Goal: Information Seeking & Learning: Understand process/instructions

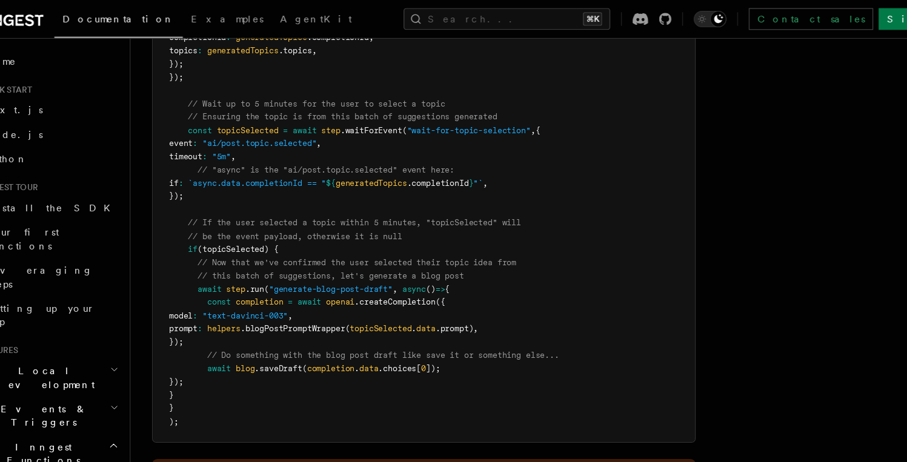
scroll to position [1513, 0]
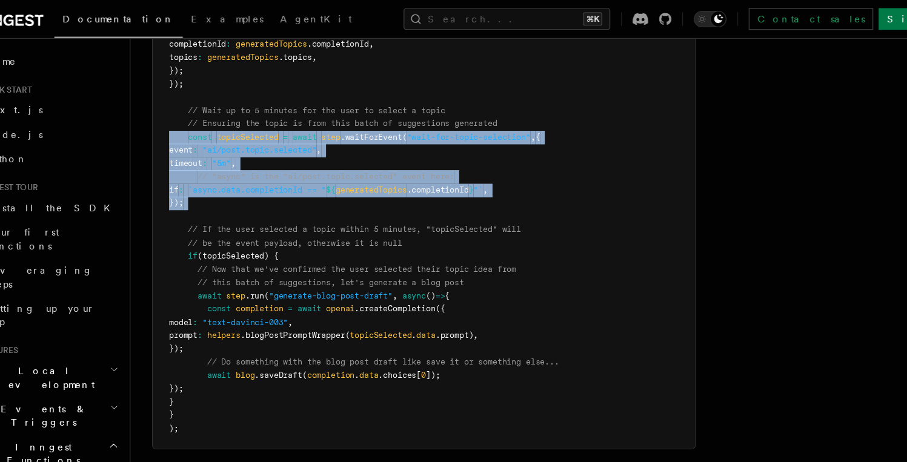
drag, startPoint x: 234, startPoint y: 191, endPoint x: 182, endPoint y: 122, distance: 85.6
click at [182, 122] on pre "export default inngest .createFunction ( { id : "generate-blog-post-with-ai" } …" at bounding box center [411, 81] width 483 height 638
copy code "const topicSelected = await step .waitForEvent ( "wait-for-topic-selection" , {…"
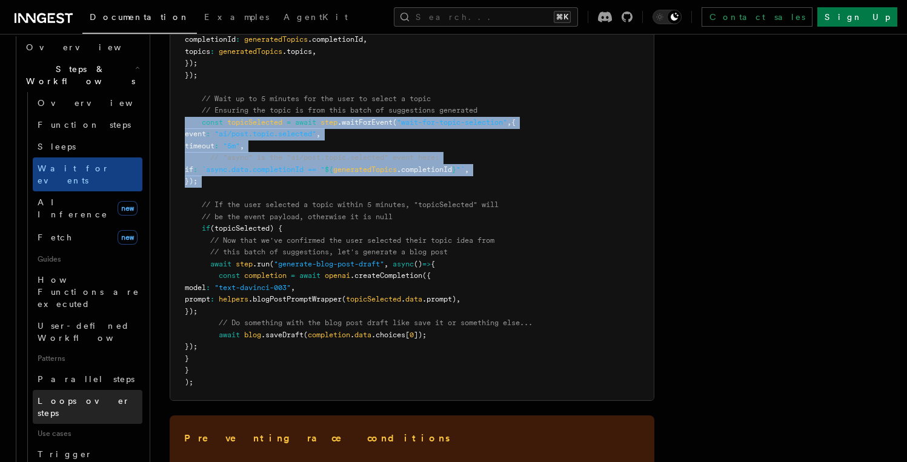
scroll to position [386, 0]
click at [270, 176] on pre "export default inngest .createFunction ( { id : "generate-blog-post-with-ai" } …" at bounding box center [411, 81] width 483 height 638
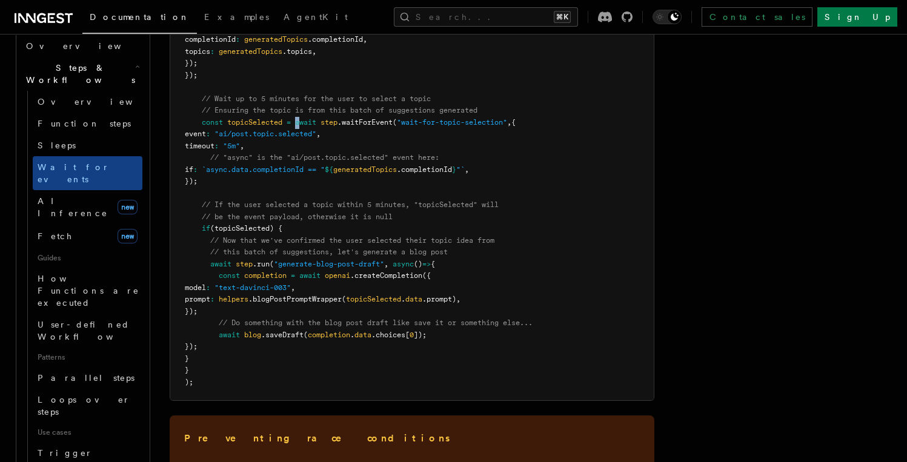
click at [300, 125] on span "await" at bounding box center [305, 122] width 21 height 8
drag, startPoint x: 242, startPoint y: 175, endPoint x: 242, endPoint y: 181, distance: 6.1
click at [241, 176] on pre "export default inngest .createFunction ( { id : "generate-blog-post-with-ai" } …" at bounding box center [411, 81] width 483 height 638
drag, startPoint x: 242, startPoint y: 181, endPoint x: 191, endPoint y: 127, distance: 74.1
click at [191, 127] on pre "export default inngest .createFunction ( { id : "generate-blog-post-with-ai" } …" at bounding box center [411, 81] width 483 height 638
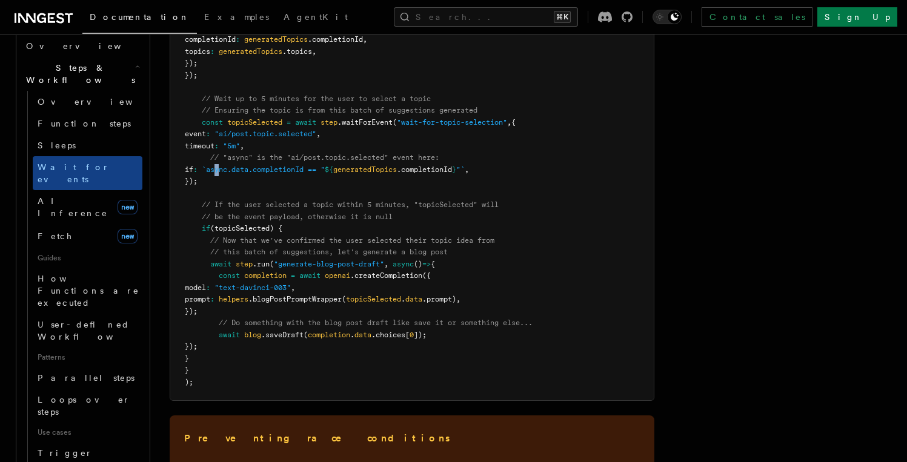
copy code "const topicSelected = await step .waitForEvent ( "wait-for-topic-selection" , {…"
click at [391, 207] on span "// If the user selected a topic within 5 minutes, "topicSelected" will" at bounding box center [350, 204] width 297 height 8
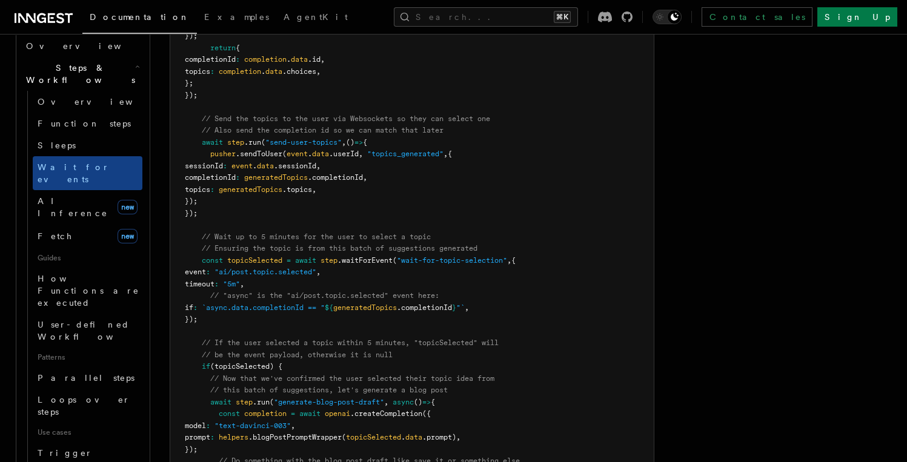
scroll to position [1373, 0]
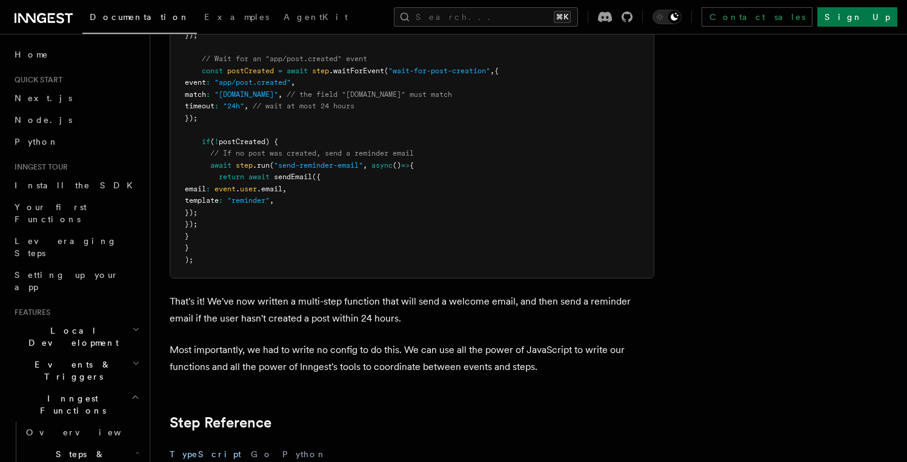
scroll to position [1584, 0]
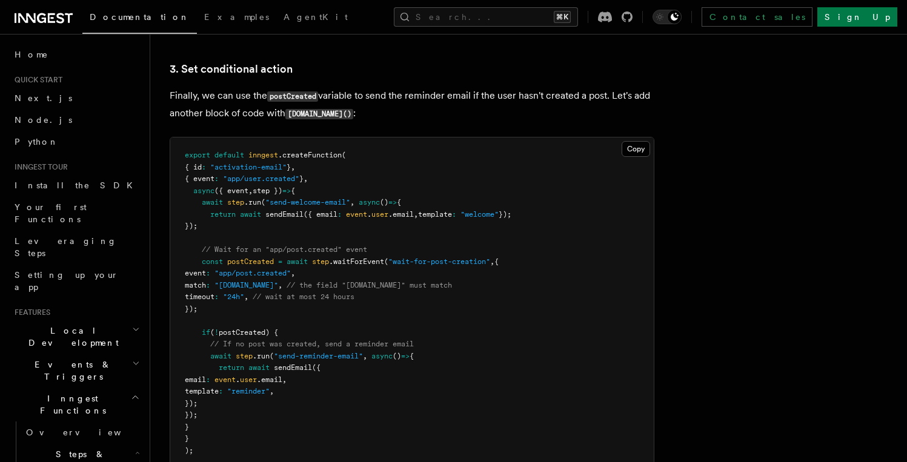
click at [291, 274] on span ""app/post.created"" at bounding box center [252, 273] width 76 height 8
click at [244, 301] on span ""24h"" at bounding box center [233, 297] width 21 height 8
drag, startPoint x: 260, startPoint y: 301, endPoint x: 248, endPoint y: 302, distance: 11.6
click at [244, 301] on span ""24h"" at bounding box center [233, 297] width 21 height 8
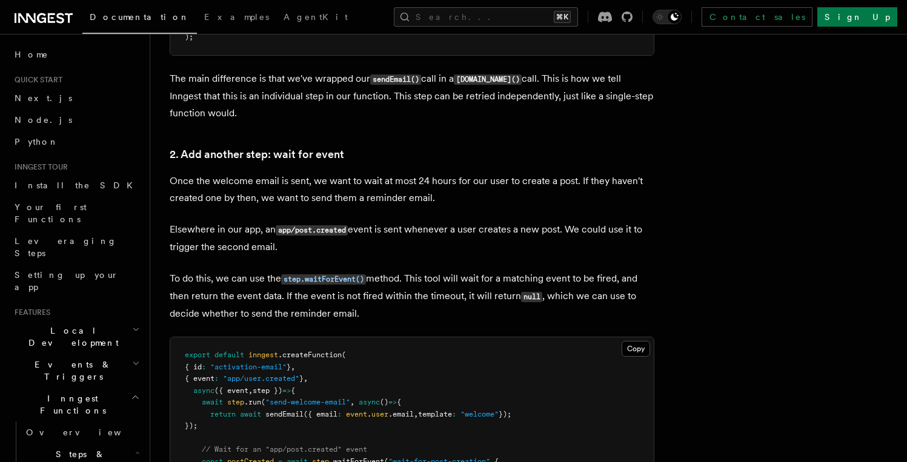
scroll to position [1017, 0]
